Goal: Book appointment/travel/reservation

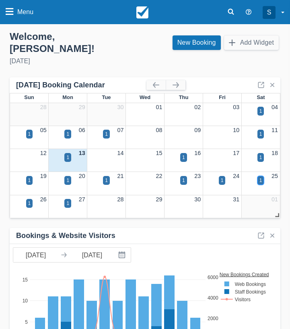
click at [259, 176] on div "1" at bounding box center [261, 180] width 7 height 9
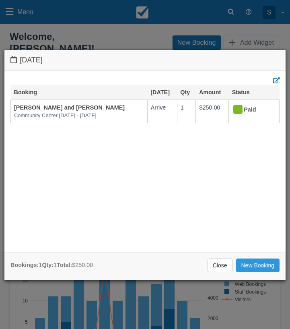
click at [137, 305] on div "[DATE] Booking [DATE] Qty Amount Status [PERSON_NAME] and [PERSON_NAME][GEOGRAP…" at bounding box center [145, 164] width 290 height 329
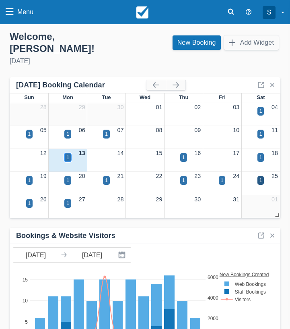
click at [71, 153] on div "1" at bounding box center [67, 157] width 7 height 9
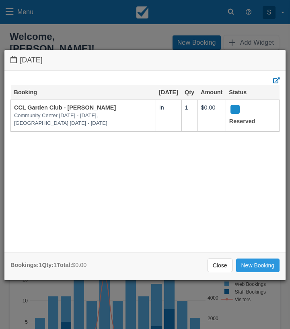
click at [54, 304] on div "[DATE] Booking [DATE] Qty Amount Status CCL Garden Club - [PERSON_NAME][GEOGRAP…" at bounding box center [145, 164] width 290 height 329
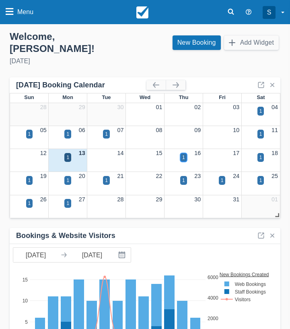
click at [185, 153] on div "1" at bounding box center [183, 157] width 7 height 9
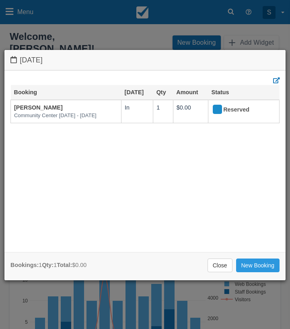
click at [92, 299] on div "[DATE] Booking [DATE] Qty Amount Status [PERSON_NAME][GEOGRAPHIC_DATA] [DATE] -…" at bounding box center [145, 164] width 290 height 329
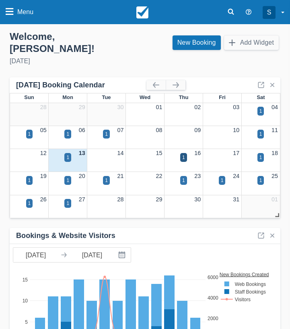
click at [72, 172] on div "20" at bounding box center [68, 176] width 39 height 9
click at [70, 176] on div "1" at bounding box center [67, 180] width 7 height 9
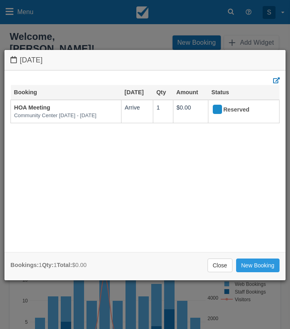
click at [63, 273] on div "Bookings: 1 Qty: 1 Total: $0.00 Close New Booking" at bounding box center [145, 266] width 282 height 29
click at [64, 305] on div "[DATE] Booking [DATE] Qty Amount Status [GEOGRAPHIC_DATA] [DATE] - [DATE] Arriv…" at bounding box center [145, 164] width 290 height 329
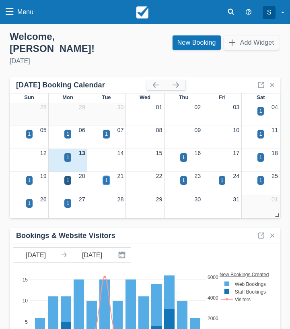
click at [108, 176] on div "1" at bounding box center [106, 180] width 7 height 9
click at [184, 177] on div "1" at bounding box center [183, 180] width 3 height 7
